Goal: Obtain resource: Download file/media

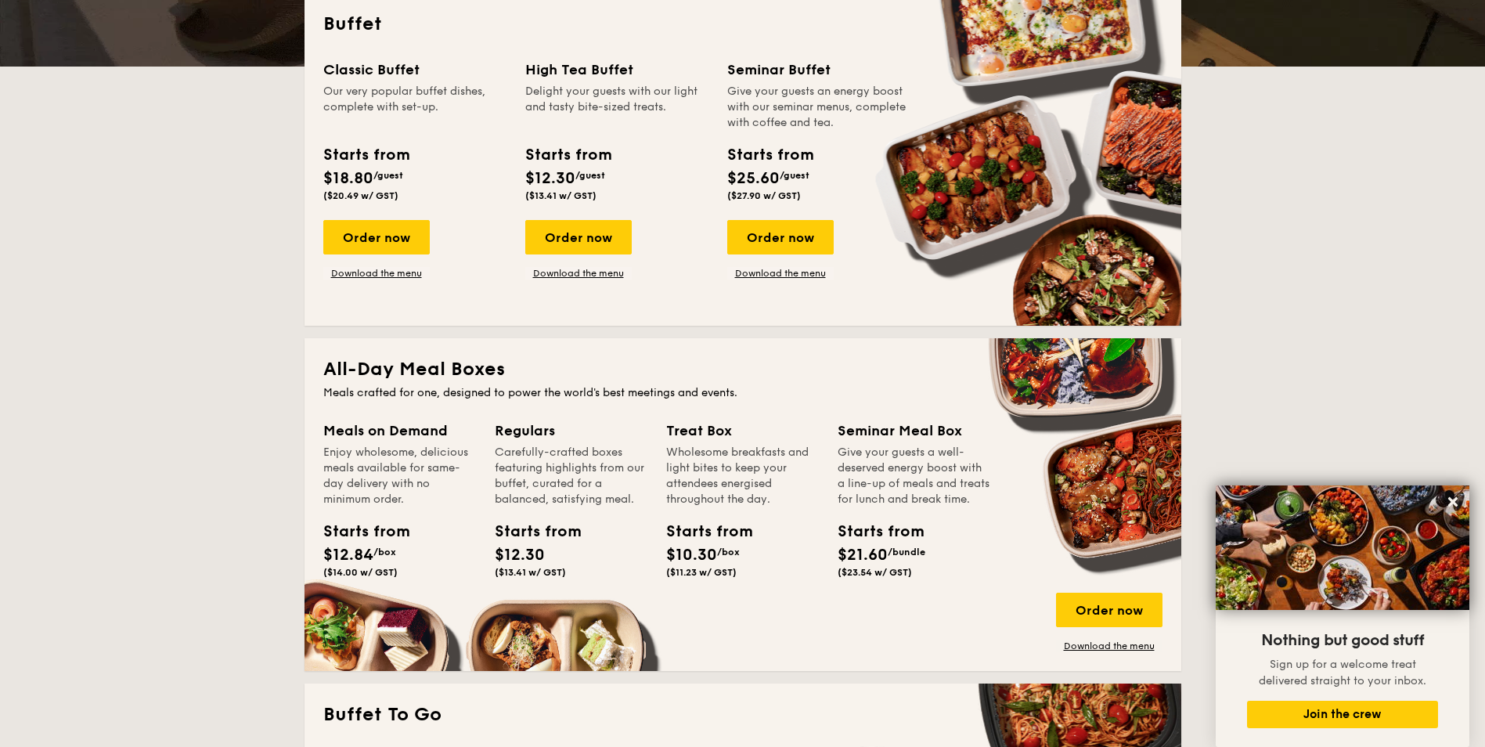
scroll to position [251, 0]
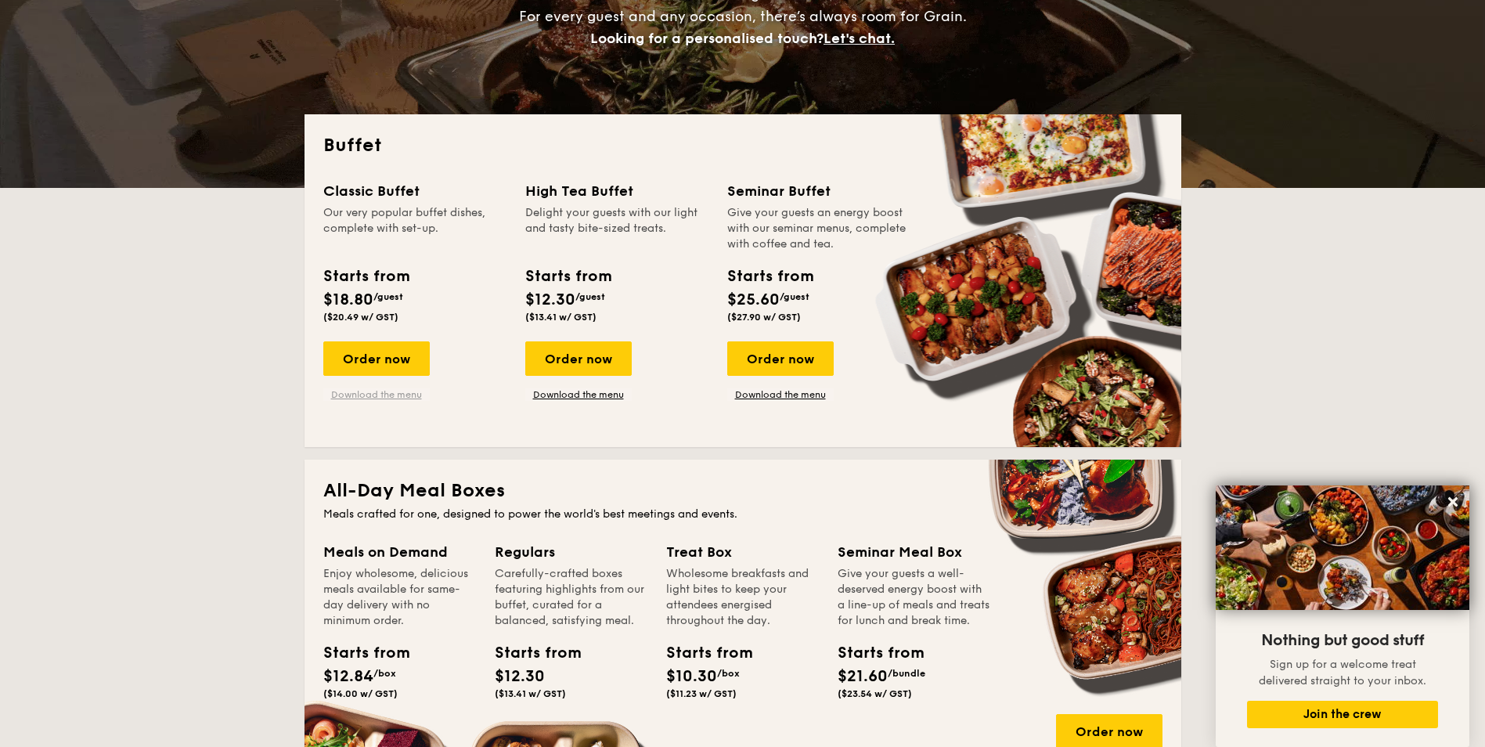
click at [393, 395] on link "Download the menu" at bounding box center [376, 394] width 106 height 13
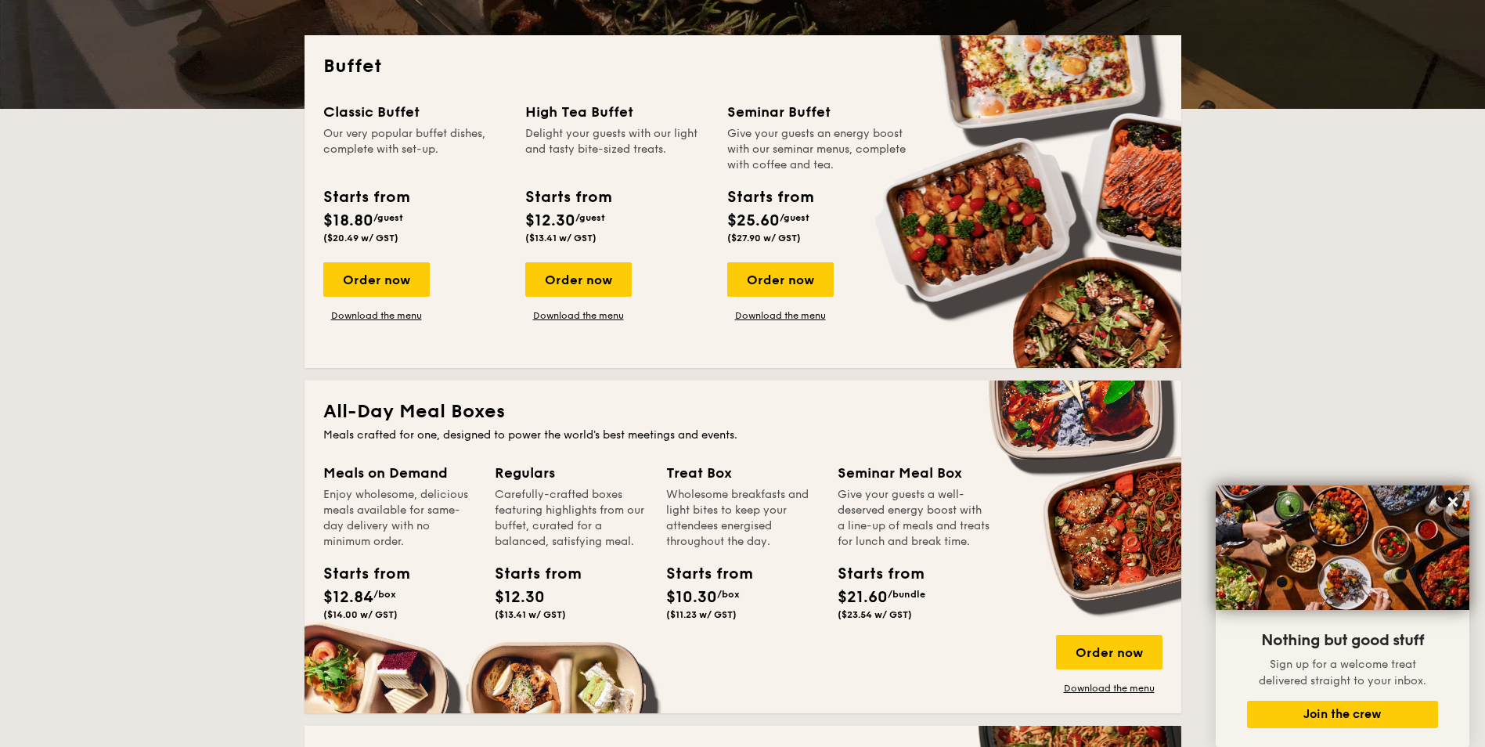
scroll to position [329, 0]
click at [783, 315] on link "Download the menu" at bounding box center [780, 316] width 106 height 13
click at [568, 316] on link "Download the menu" at bounding box center [578, 316] width 106 height 13
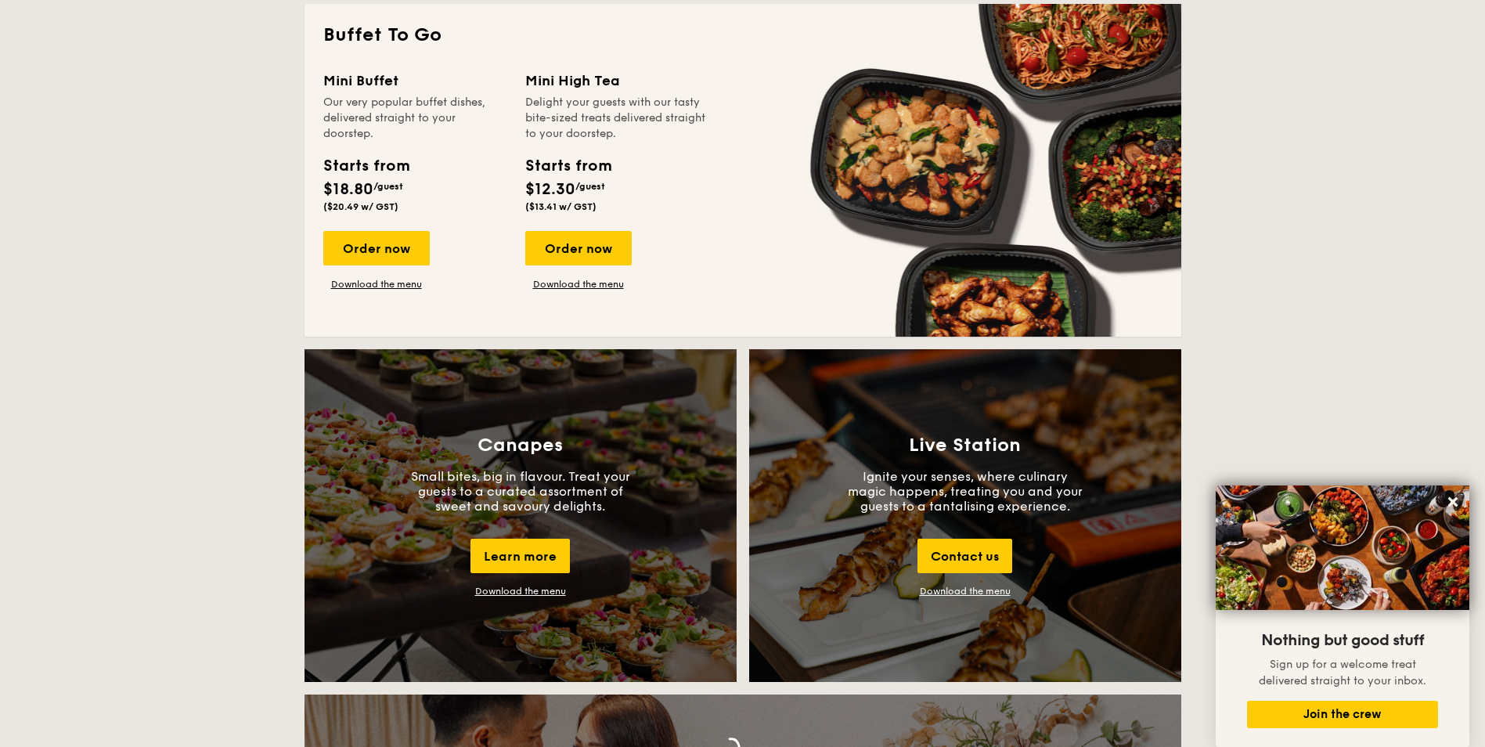
scroll to position [1331, 0]
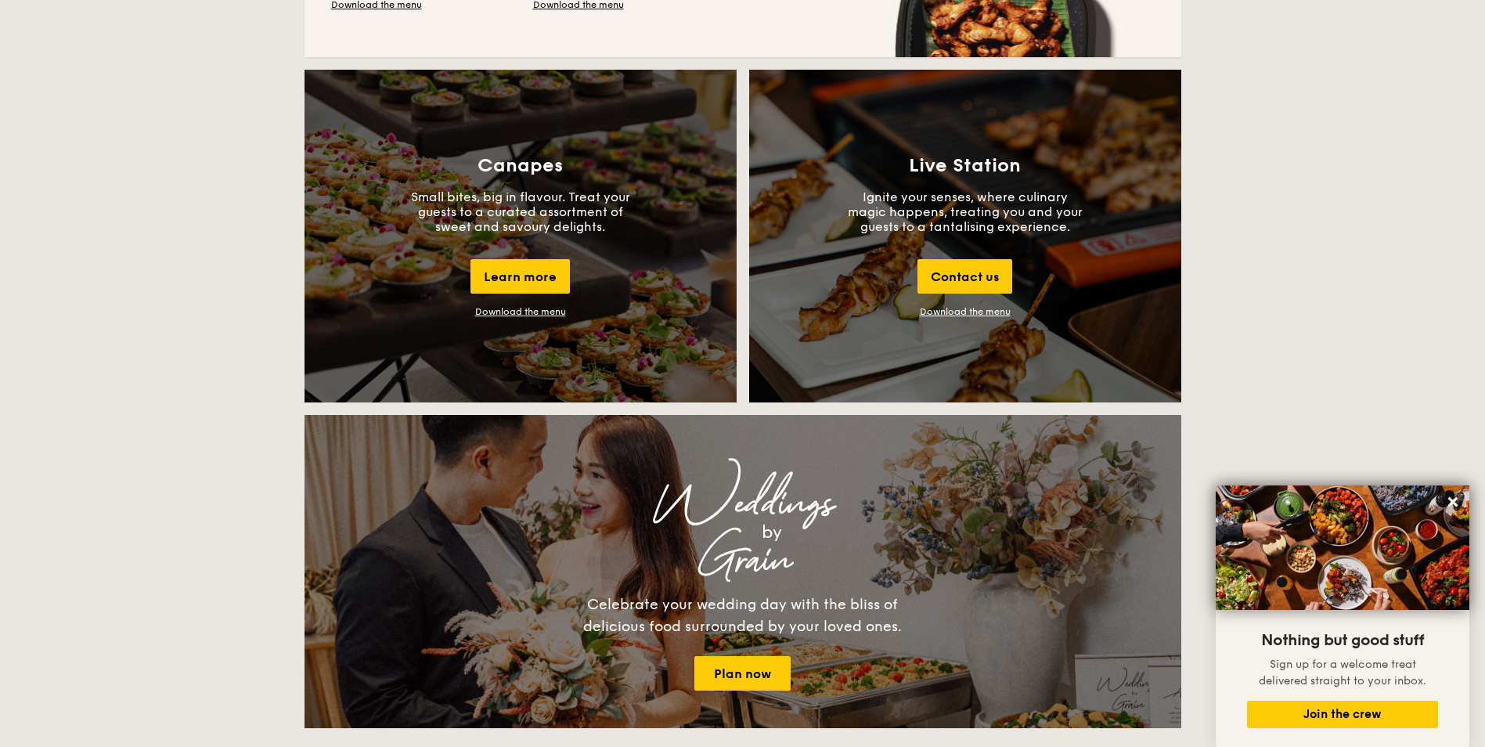
click at [497, 311] on div "Download the menu" at bounding box center [520, 311] width 91 height 11
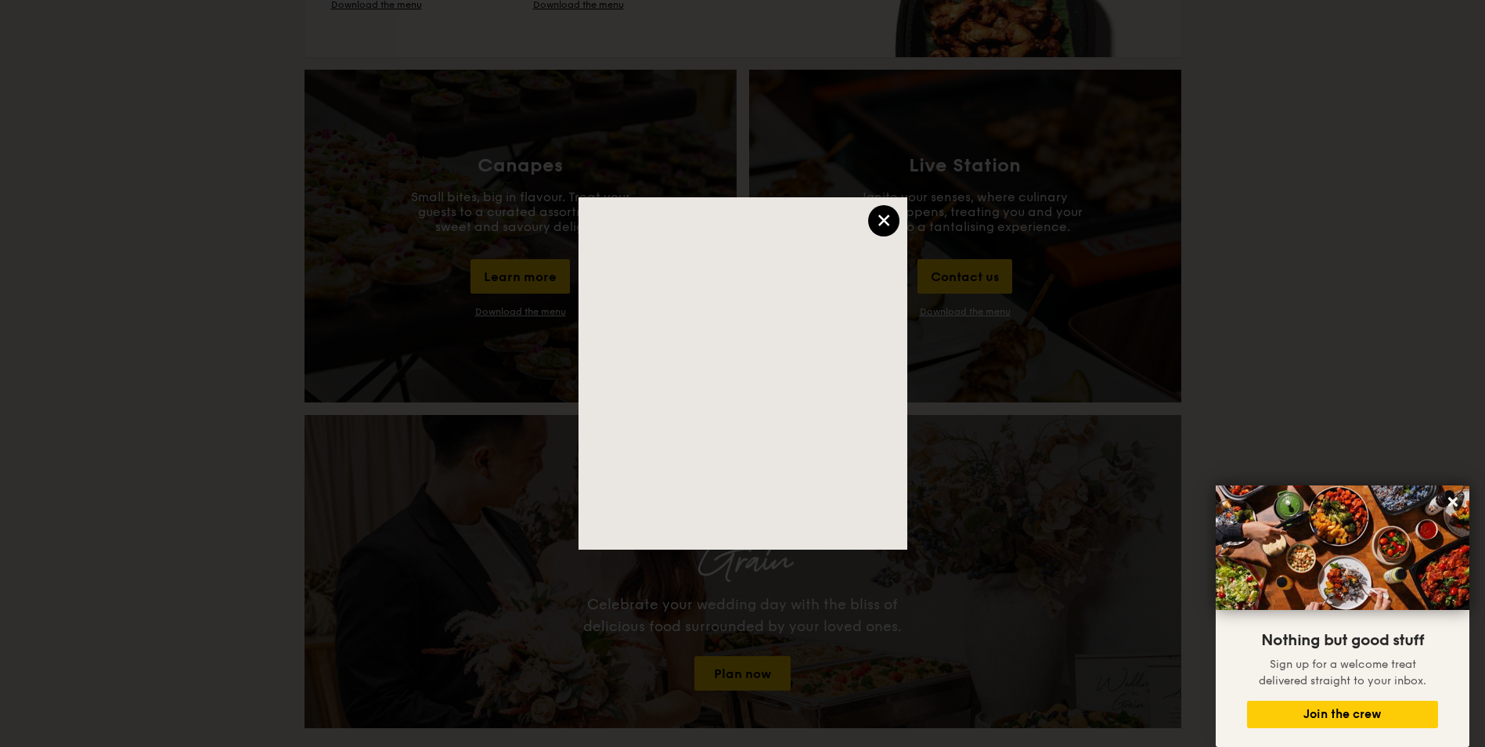
click at [882, 230] on div "×" at bounding box center [883, 220] width 31 height 31
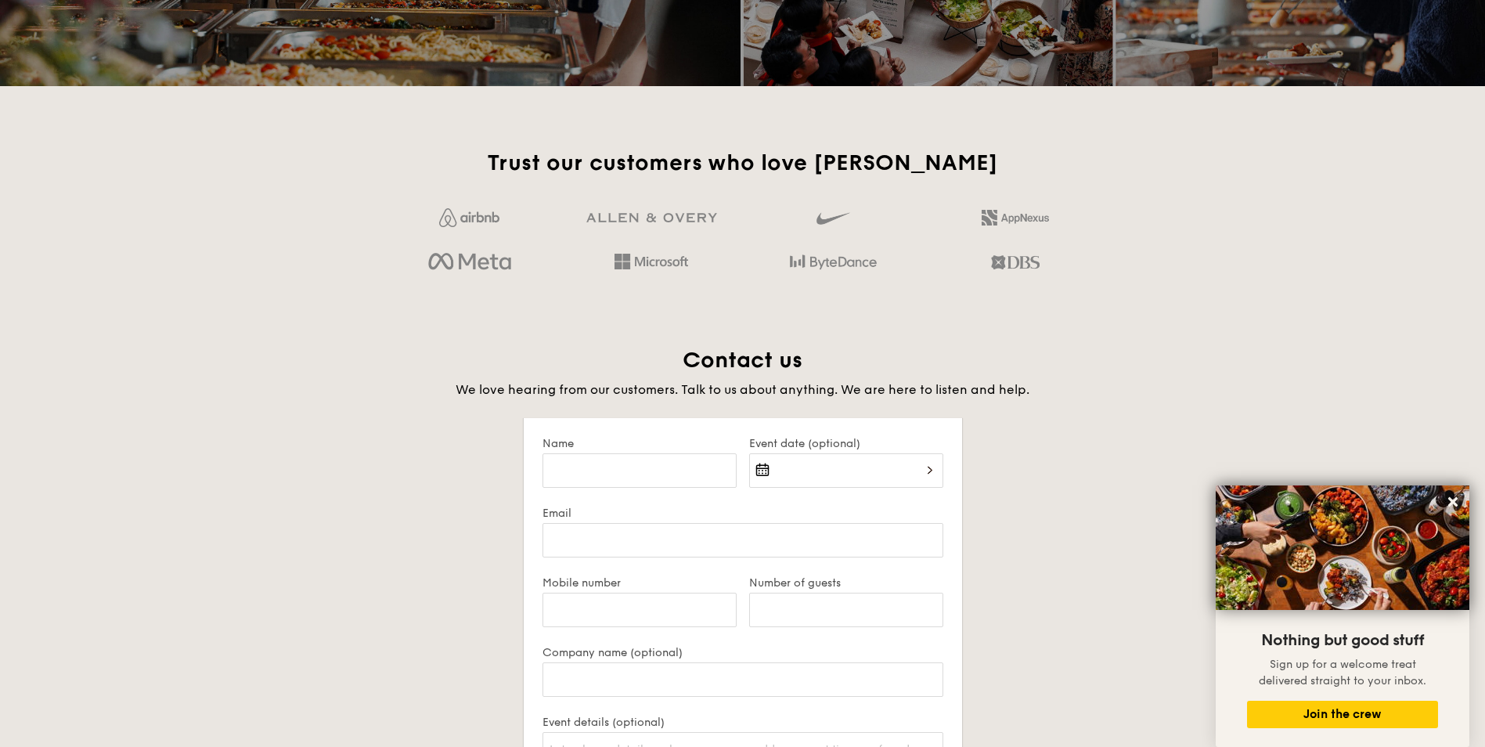
scroll to position [2427, 0]
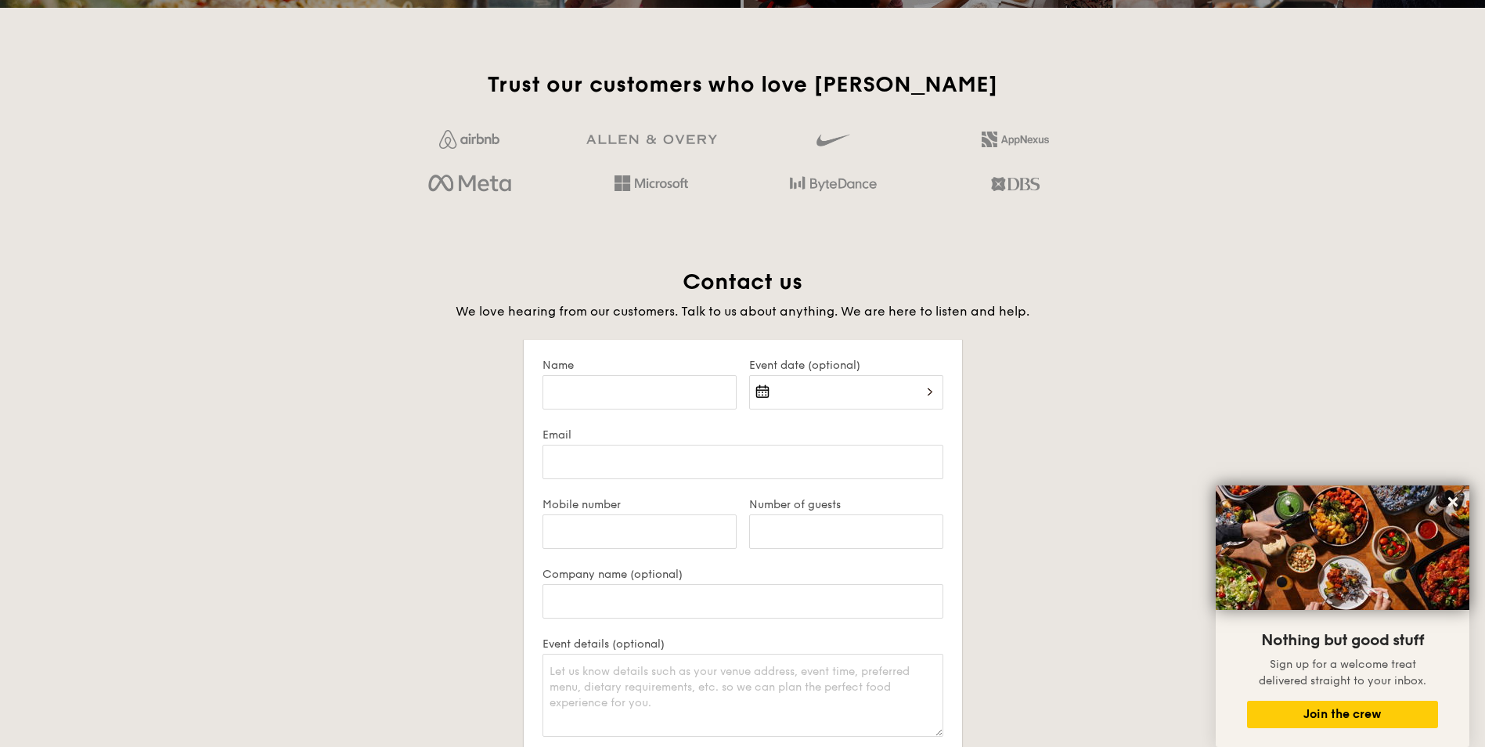
drag, startPoint x: 1367, startPoint y: 718, endPoint x: 1362, endPoint y: 729, distance: 12.3
drag, startPoint x: 1362, startPoint y: 729, endPoint x: 1018, endPoint y: 507, distance: 408.9
click at [1018, 507] on div "Contact us We love hearing from our customers. Talk to us about anything. We ar…" at bounding box center [743, 631] width 877 height 727
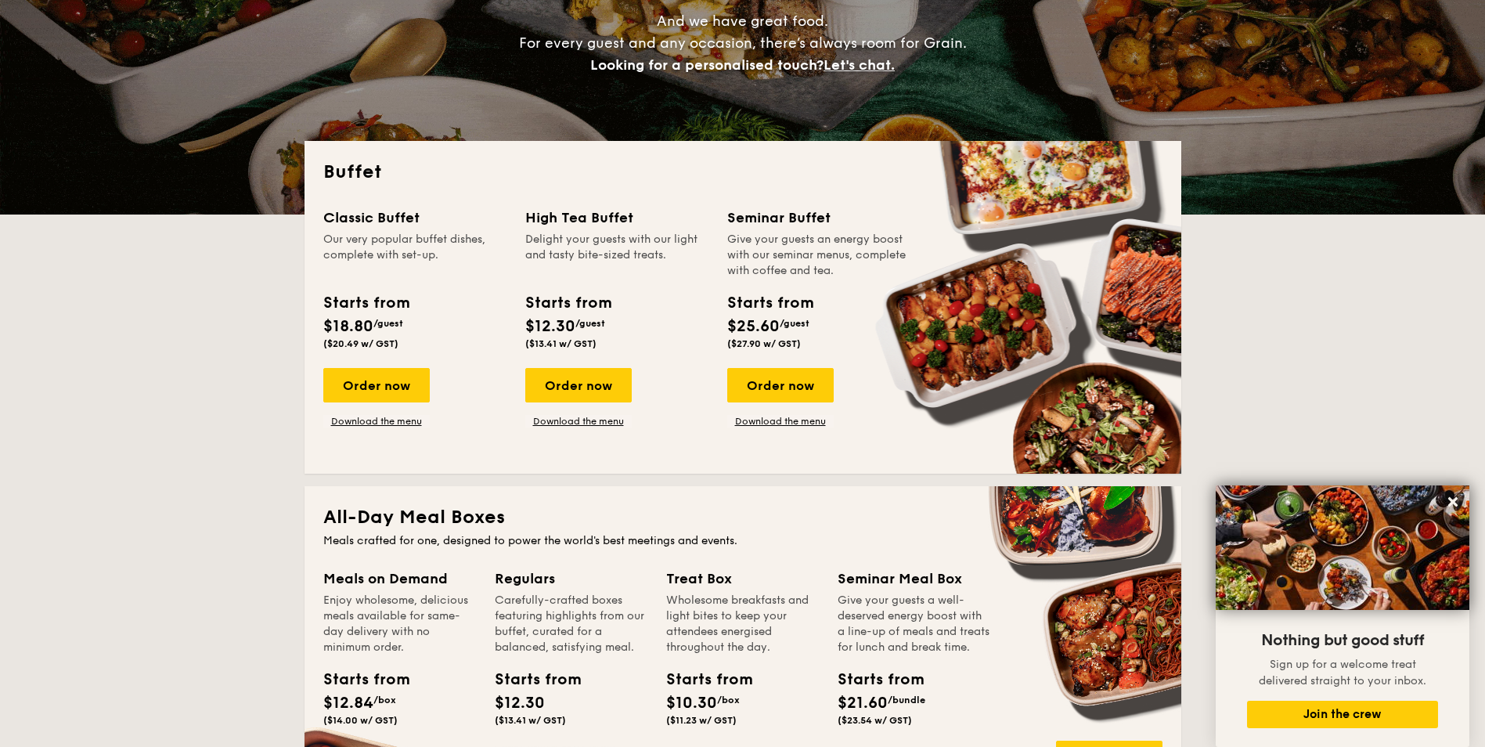
scroll to position [0, 0]
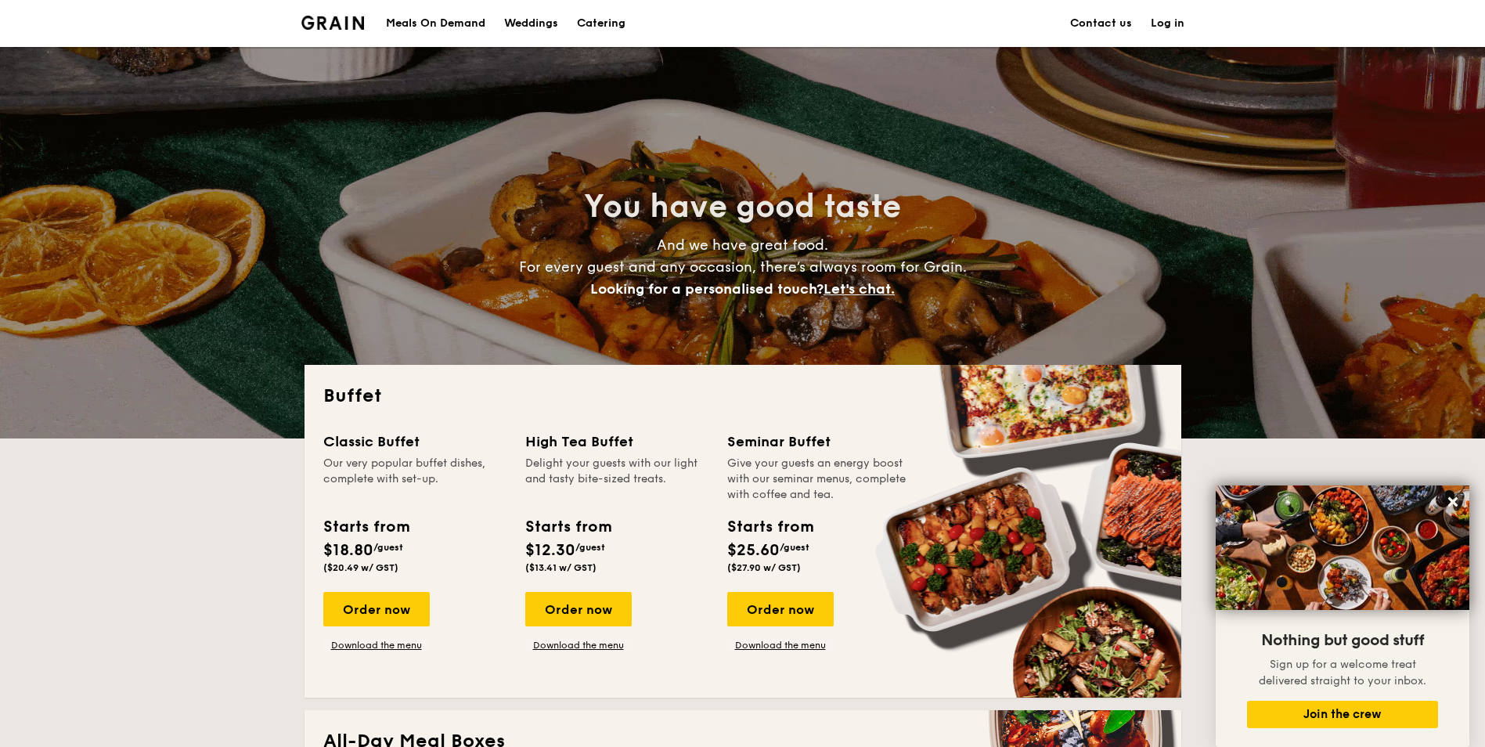
click at [460, 24] on div "Meals On Demand" at bounding box center [435, 23] width 99 height 47
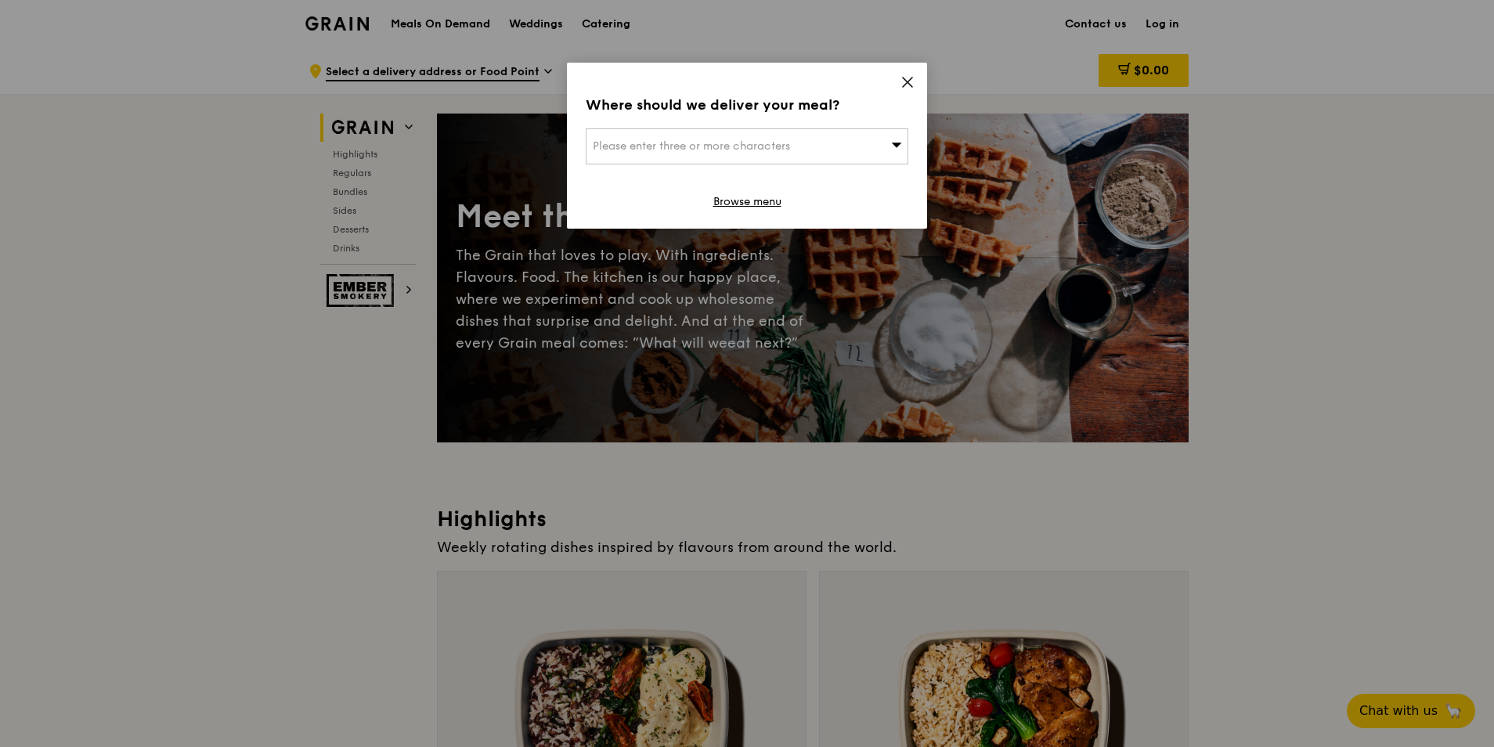
click at [888, 154] on div "Please enter three or more characters" at bounding box center [747, 146] width 323 height 36
click at [916, 84] on div "Where should we deliver your meal? Please enter three or more characters Please…" at bounding box center [747, 146] width 360 height 166
click at [906, 82] on icon at bounding box center [907, 82] width 14 height 14
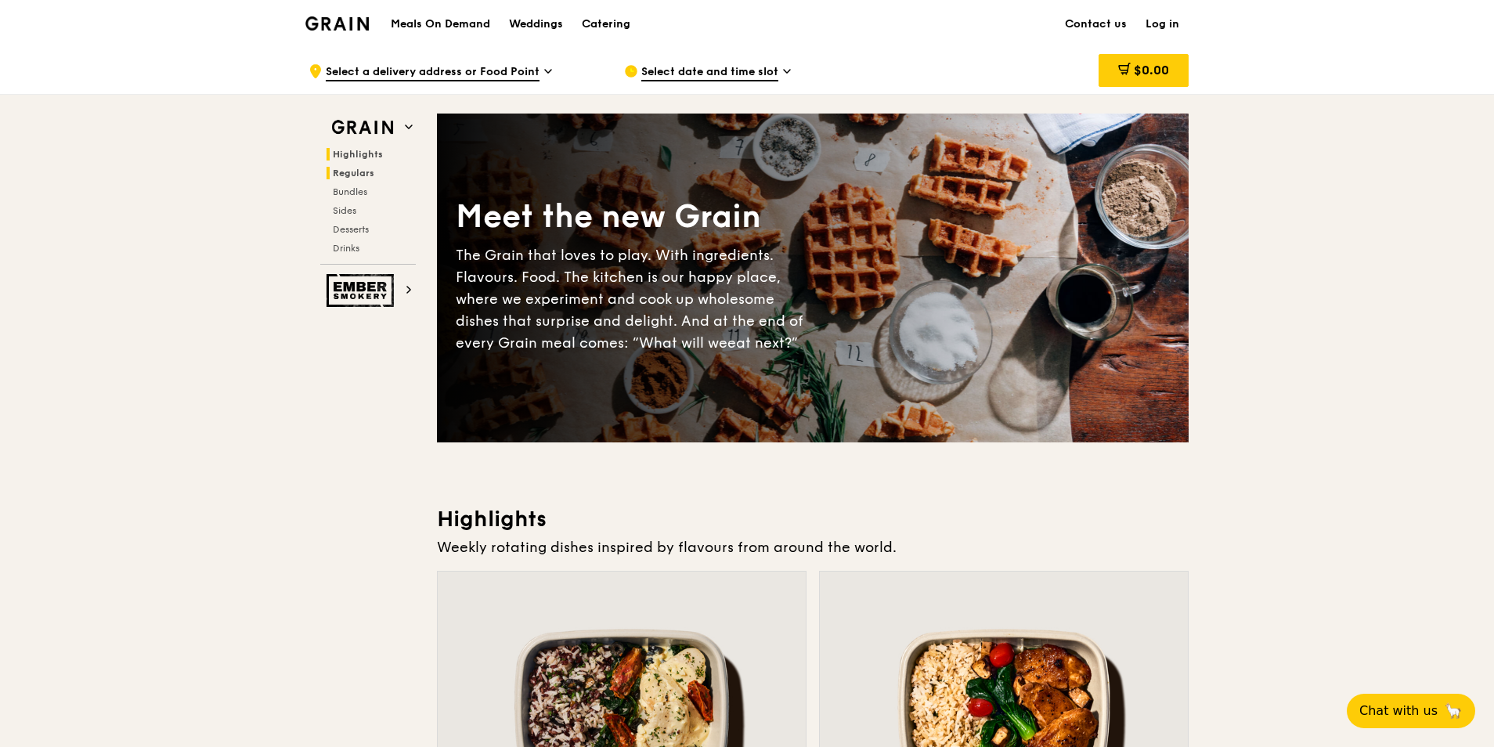
click at [331, 175] on h2 "Regulars" at bounding box center [370, 173] width 89 height 13
click at [590, 20] on div "Catering" at bounding box center [606, 24] width 49 height 47
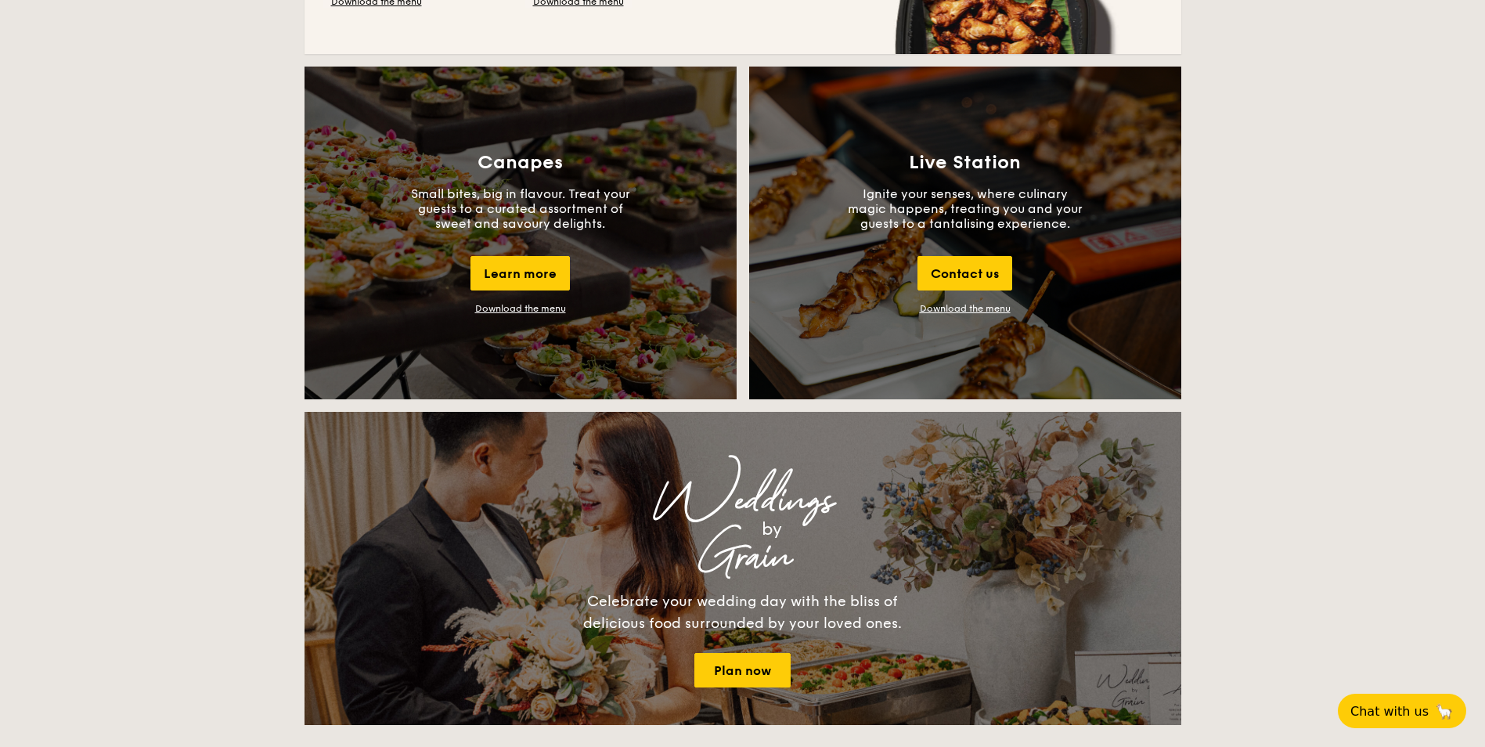
scroll to position [1331, 0]
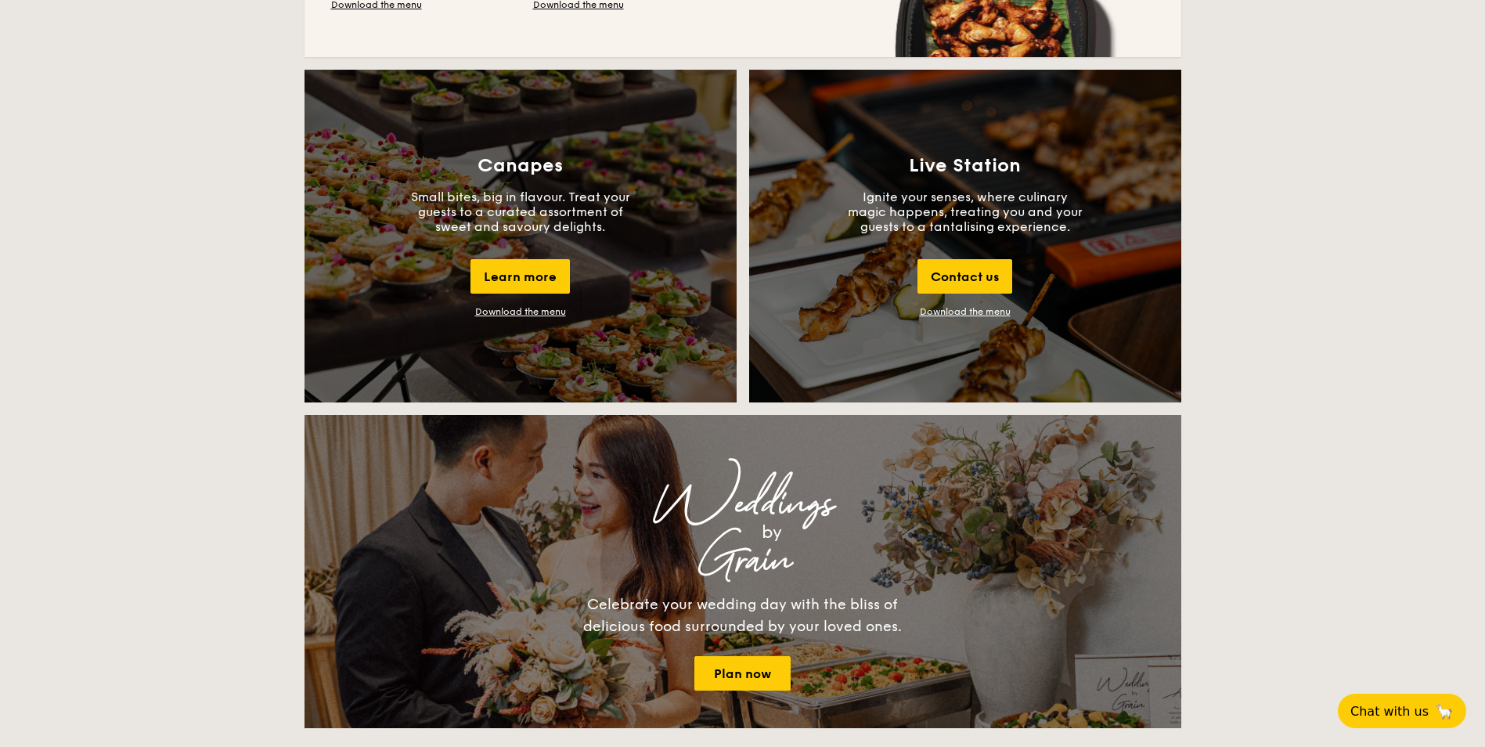
click at [976, 313] on link "Download the menu" at bounding box center [965, 311] width 91 height 11
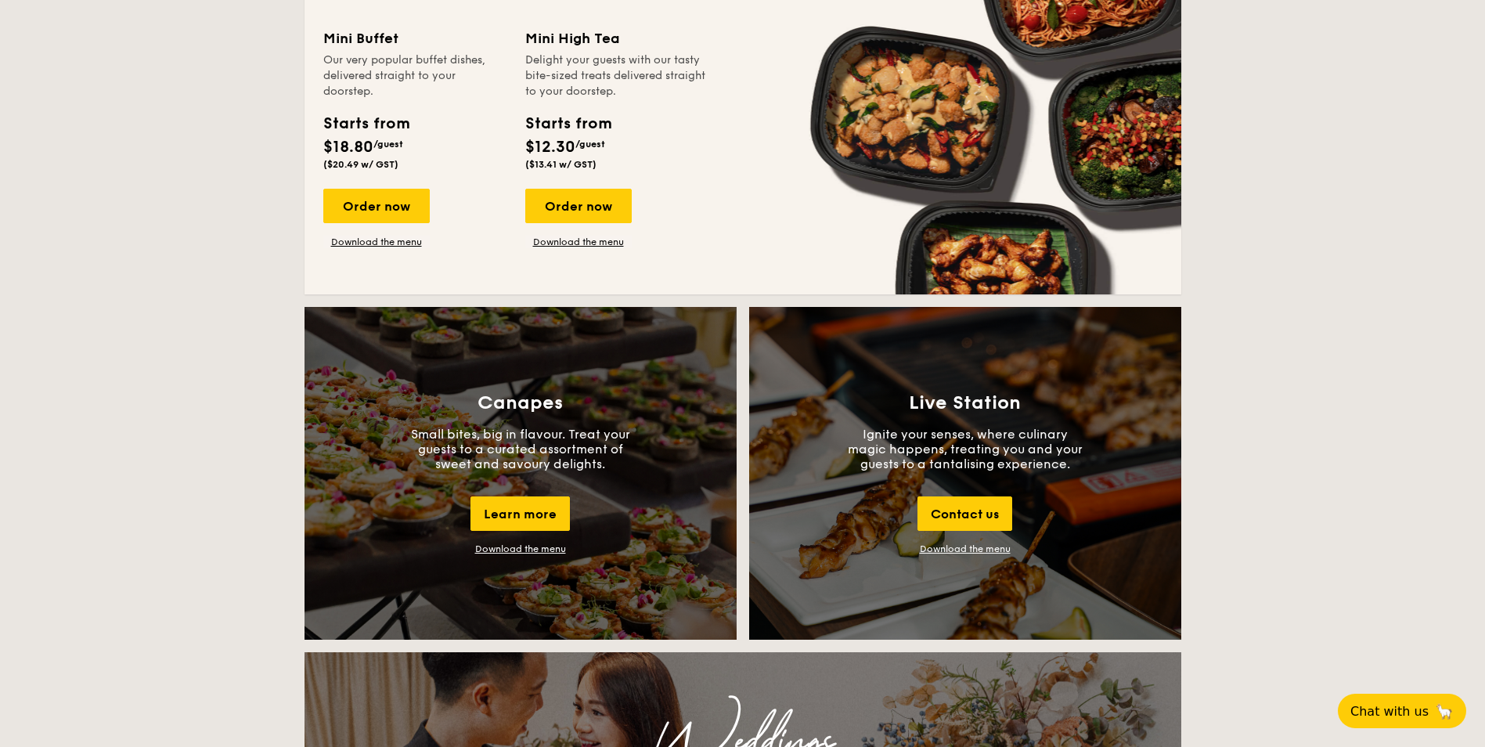
scroll to position [1096, 0]
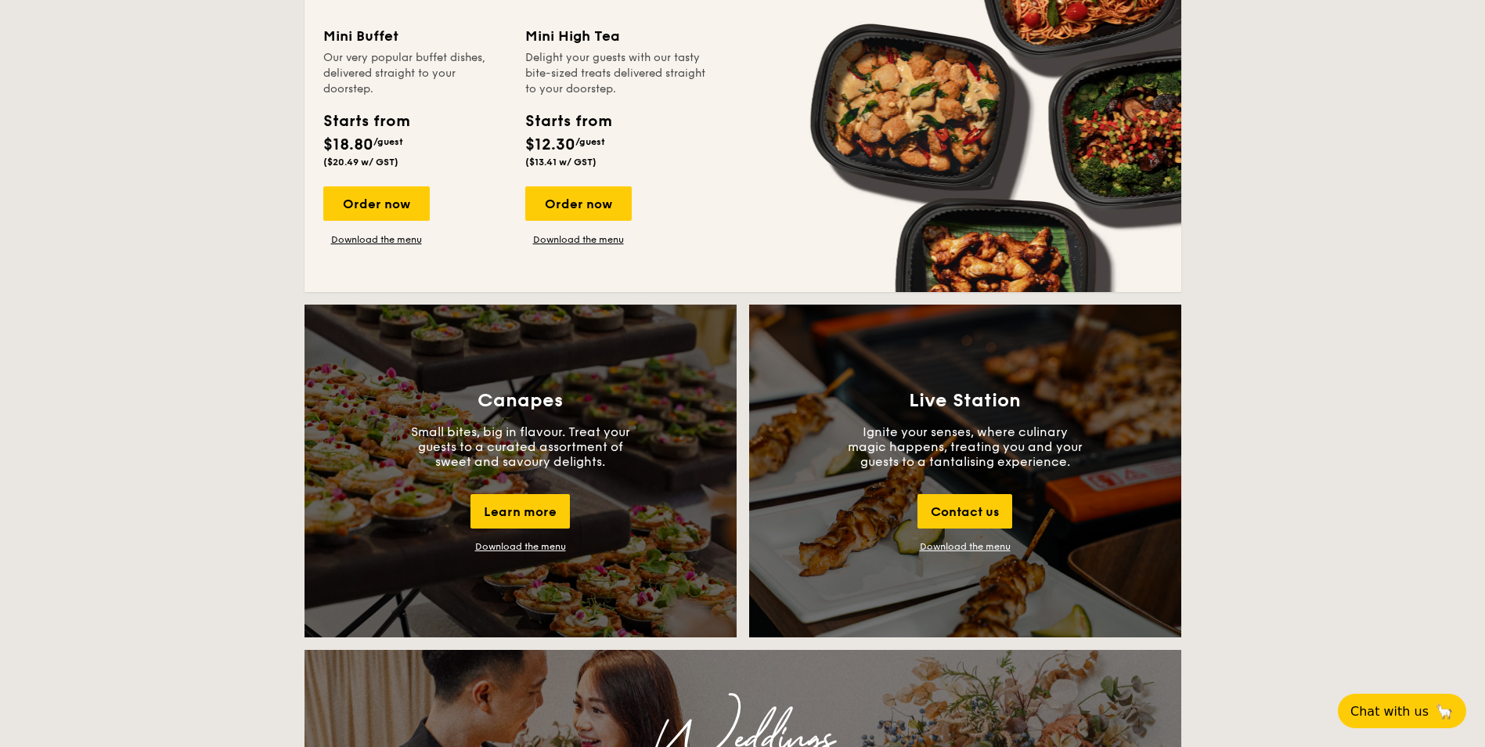
click at [604, 474] on div "Canapes Small bites, big in flavour. Treat your guests to a curated assortment …" at bounding box center [521, 471] width 432 height 333
click at [552, 542] on div "Download the menu" at bounding box center [520, 546] width 91 height 11
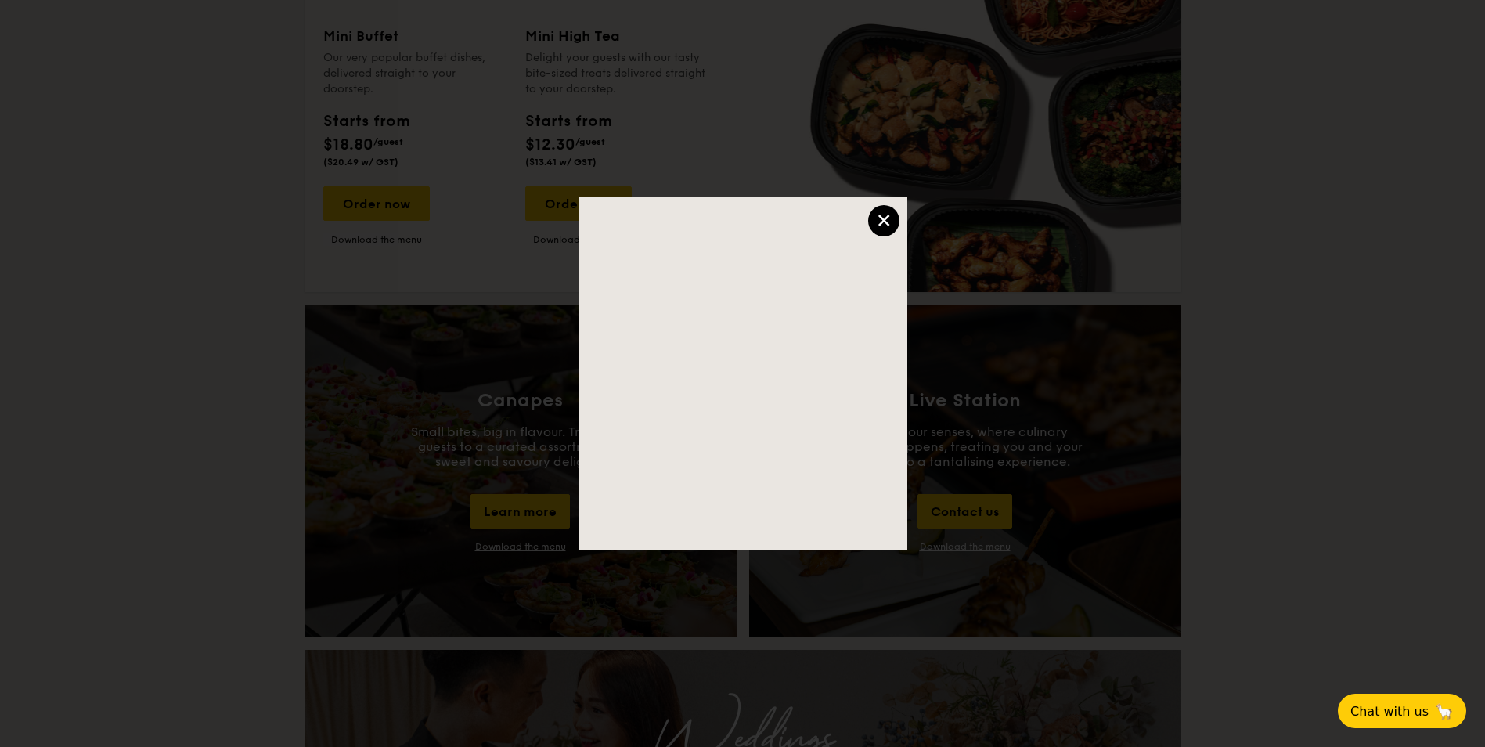
click at [887, 226] on div "×" at bounding box center [883, 220] width 31 height 31
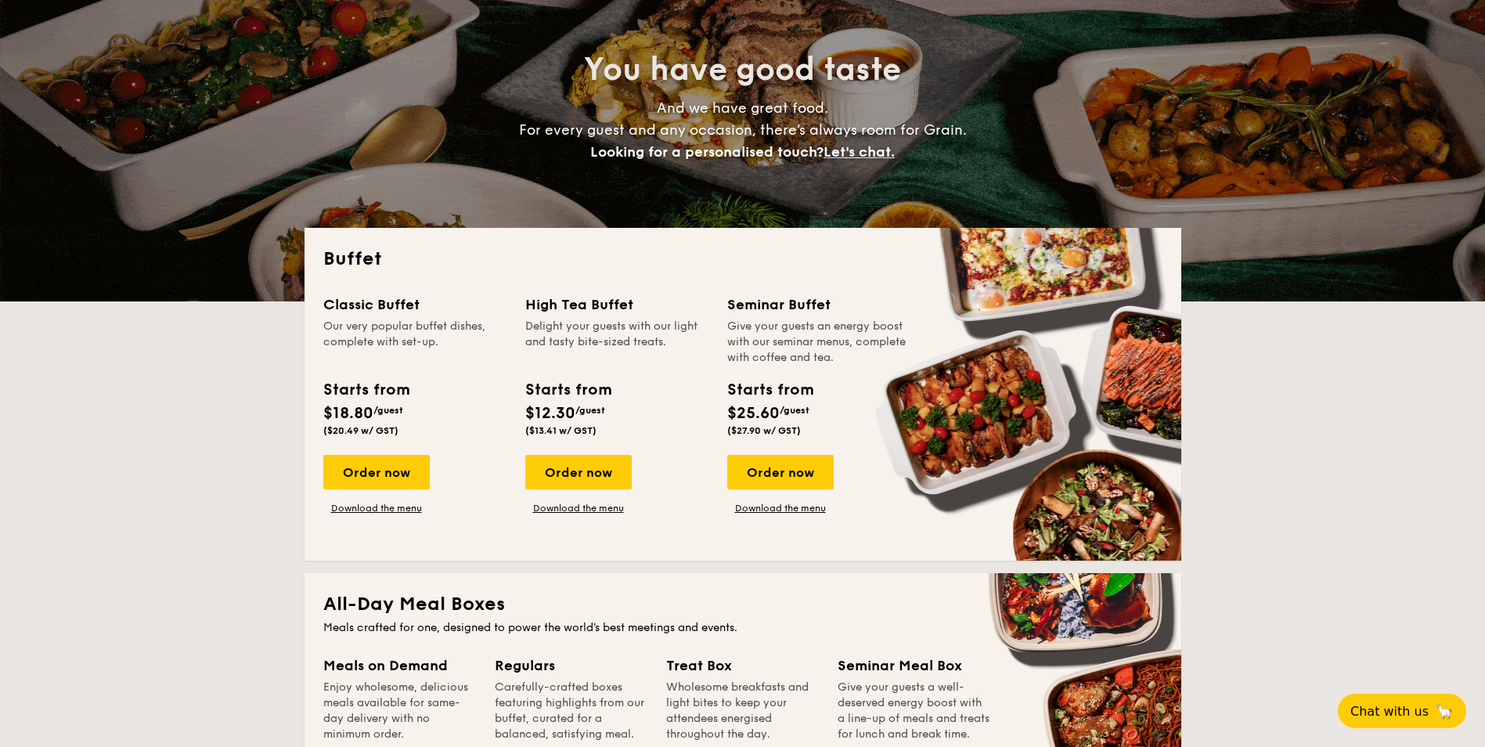
scroll to position [0, 0]
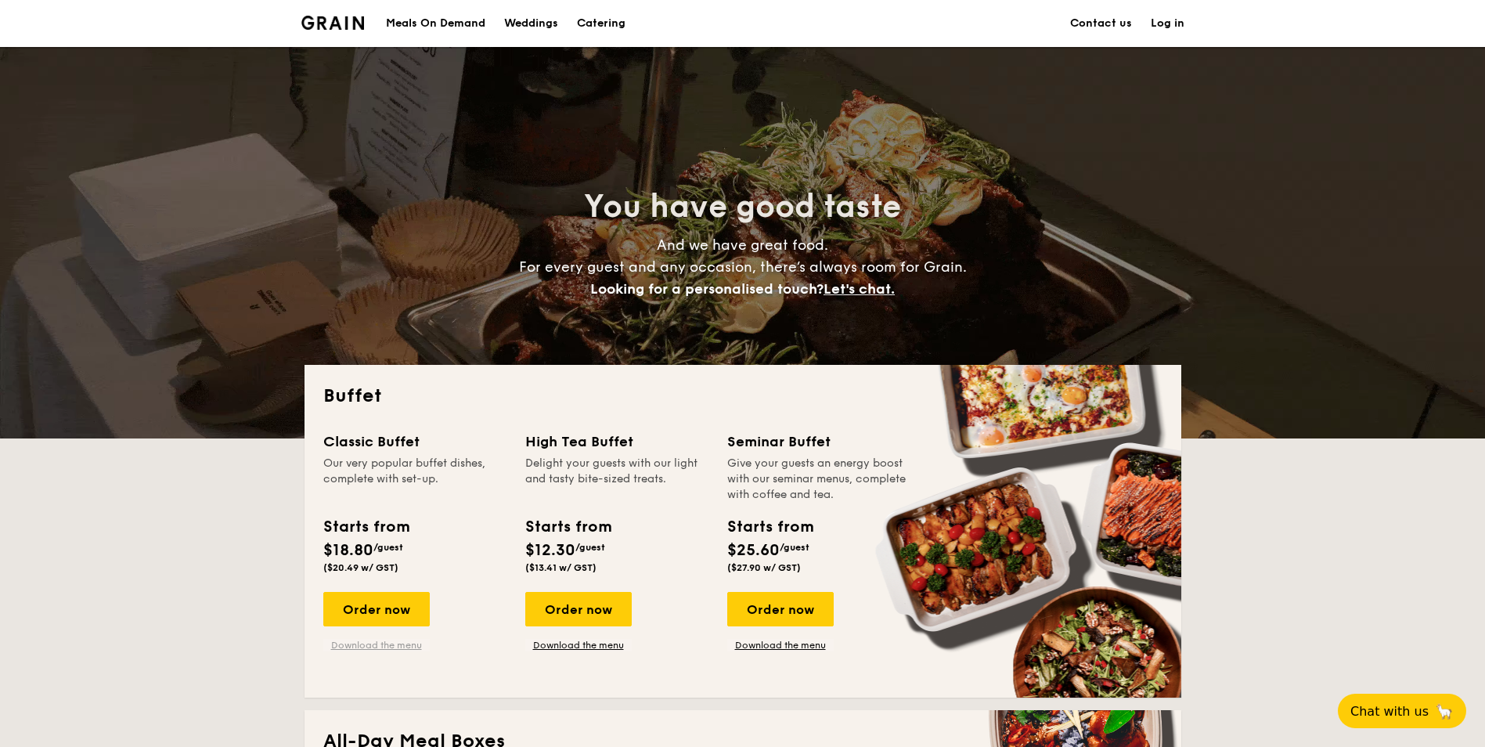
click at [373, 647] on link "Download the menu" at bounding box center [376, 645] width 106 height 13
